Goal: Contribute content: Contribute content

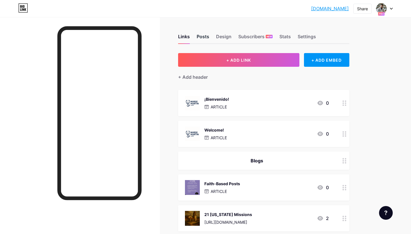
click at [205, 39] on div "Posts" at bounding box center [203, 38] width 13 height 10
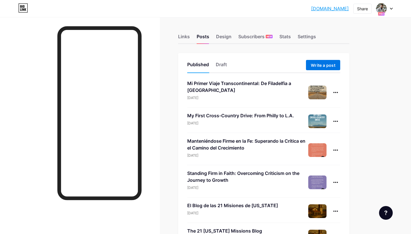
click at [323, 63] on span "Write a post" at bounding box center [323, 65] width 25 height 5
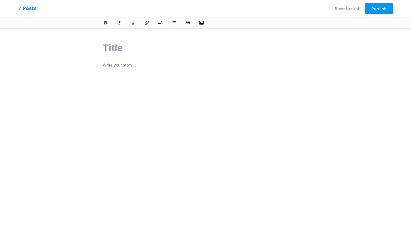
click at [145, 81] on div at bounding box center [206, 133] width 206 height 143
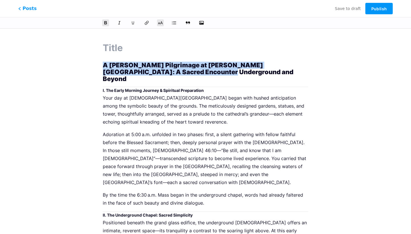
drag, startPoint x: 187, startPoint y: 73, endPoint x: 100, endPoint y: 62, distance: 87.0
copy strong "A Dawn Pilgrimage at Christ Cathedral: A Sacred Encounter Underground and Beyond"
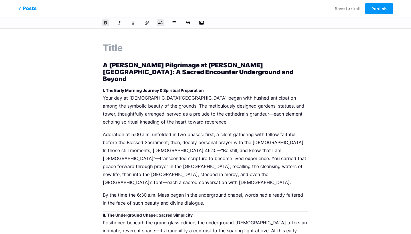
click at [125, 44] on input "text" at bounding box center [206, 48] width 206 height 14
paste input "A Dawn Pilgrimage at Christ Cathedral: A Sacred Encounter Underground and Beyond"
type input "A Dawn Pilgrimage at Christ Cathedral: A Sacred Encounter Underground and Beyond"
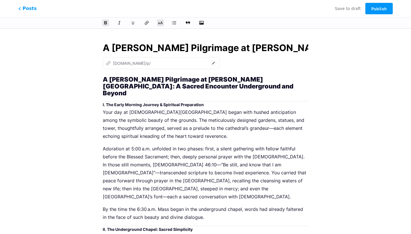
type input "a-dawn-pilgrimage-at-christ-cathedral-a-sacred-encounter-underground-and-beyond"
type input "A Dawn Pilgrimage at Christ Cathedral: A Sacred Encounter Underground and Beyond"
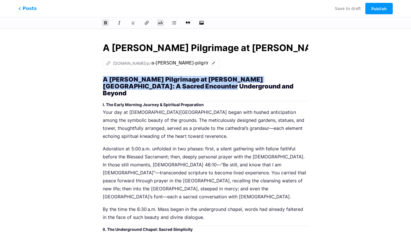
drag, startPoint x: 190, startPoint y: 88, endPoint x: 96, endPoint y: 74, distance: 94.8
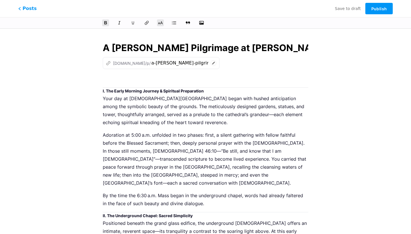
click at [216, 62] on icon at bounding box center [214, 63] width 6 height 6
drag, startPoint x: 175, startPoint y: 64, endPoint x: 128, endPoint y: 60, distance: 47.6
click at [128, 60] on div "z nursemartin.bio.link/p/ a-dawn-pilgrimage-at-christ-cathedral-a-sacred-encoun…" at bounding box center [158, 63] width 111 height 12
click at [176, 60] on input "a-dawn-pilgrimage-at-christ-cathedral-a-sacred-encounter-underground-and-beyond" at bounding box center [179, 63] width 57 height 7
drag, startPoint x: 157, startPoint y: 63, endPoint x: 203, endPoint y: 63, distance: 46.9
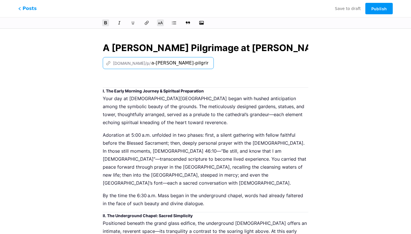
click at [203, 63] on input "a-dawn-pilgrimage-at-christ-cathedral-a-sacred-encounter-underground-and-beyond" at bounding box center [179, 63] width 57 height 7
drag, startPoint x: 190, startPoint y: 64, endPoint x: 323, endPoint y: 73, distance: 133.4
type input "christ-cathedral"
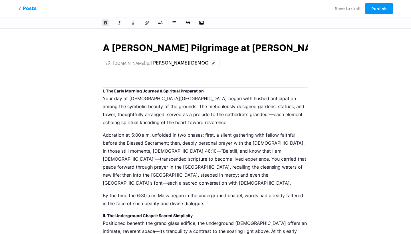
click at [104, 91] on strong "I. The Early Morning Journey & Spiritual Preparation" at bounding box center [153, 91] width 101 height 5
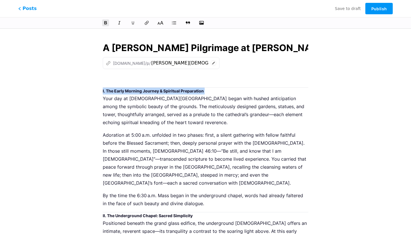
click at [164, 22] on button at bounding box center [160, 23] width 9 height 9
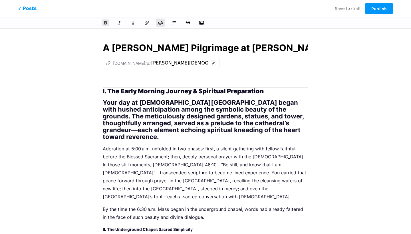
click at [159, 24] on icon at bounding box center [161, 23] width 6 height 6
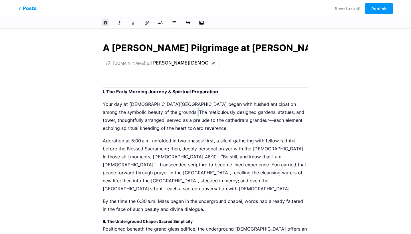
click at [174, 111] on p "Your day at Christ Cathedral began with hushed anticipation among the symbolic …" at bounding box center [206, 116] width 206 height 32
click at [104, 92] on strong "I. The Early Morning Journey & Spiritual Preparation" at bounding box center [160, 92] width 115 height 6
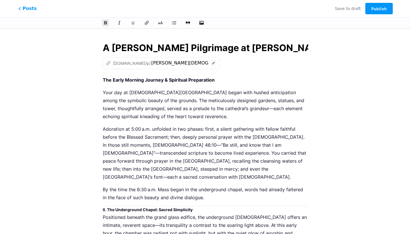
click at [103, 93] on p "Your day at Christ Cathedral began with hushed anticipation among the symbolic …" at bounding box center [206, 105] width 206 height 32
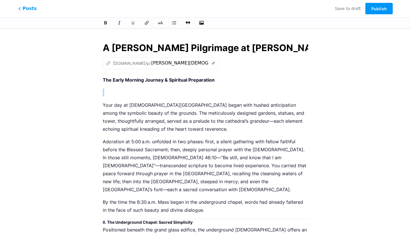
drag, startPoint x: 218, startPoint y: 81, endPoint x: 82, endPoint y: 86, distance: 136.1
click at [134, 81] on strong "The Early Morning Journey & Spiritual Preparation" at bounding box center [159, 80] width 112 height 6
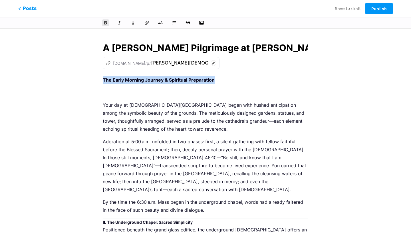
click at [134, 81] on strong "The Early Morning Journey & Spiritual Preparation" at bounding box center [159, 80] width 112 height 6
click at [160, 21] on icon at bounding box center [161, 23] width 6 height 6
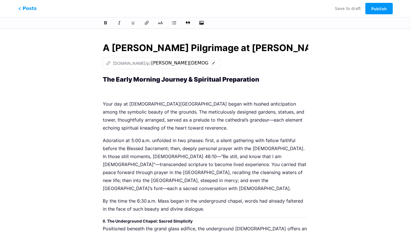
click at [105, 90] on p at bounding box center [206, 91] width 206 height 8
